Goal: Task Accomplishment & Management: Manage account settings

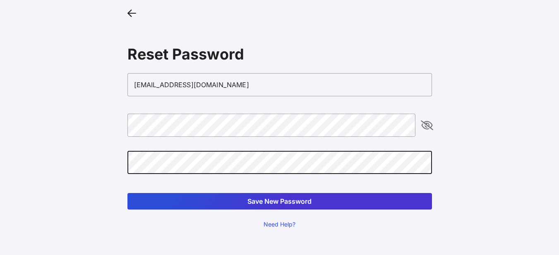
click at [243, 202] on button "Save New Password" at bounding box center [279, 201] width 304 height 17
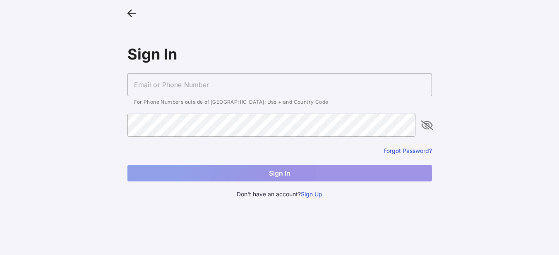
type input "[EMAIL_ADDRESS][DOMAIN_NAME]"
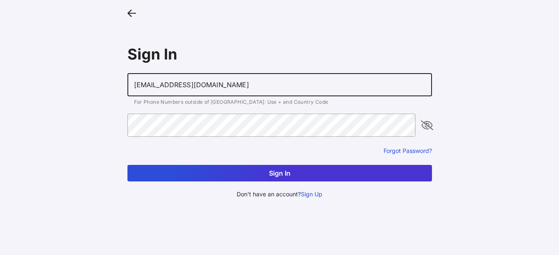
click at [337, 175] on button "Sign In" at bounding box center [279, 173] width 304 height 17
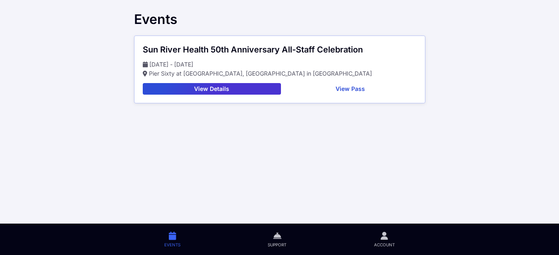
click at [353, 89] on button "View Pass" at bounding box center [350, 89] width 132 height 12
